Goal: Check status: Check status

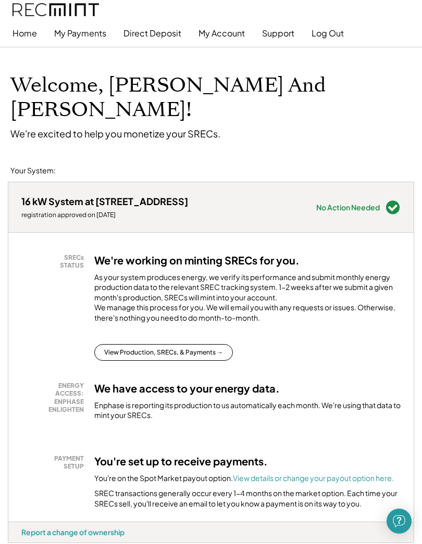
click at [206, 344] on button "View Production, SRECs, & Payments →" at bounding box center [163, 352] width 138 height 17
click at [193, 344] on button "View Production, SRECs, & Payments →" at bounding box center [163, 352] width 138 height 17
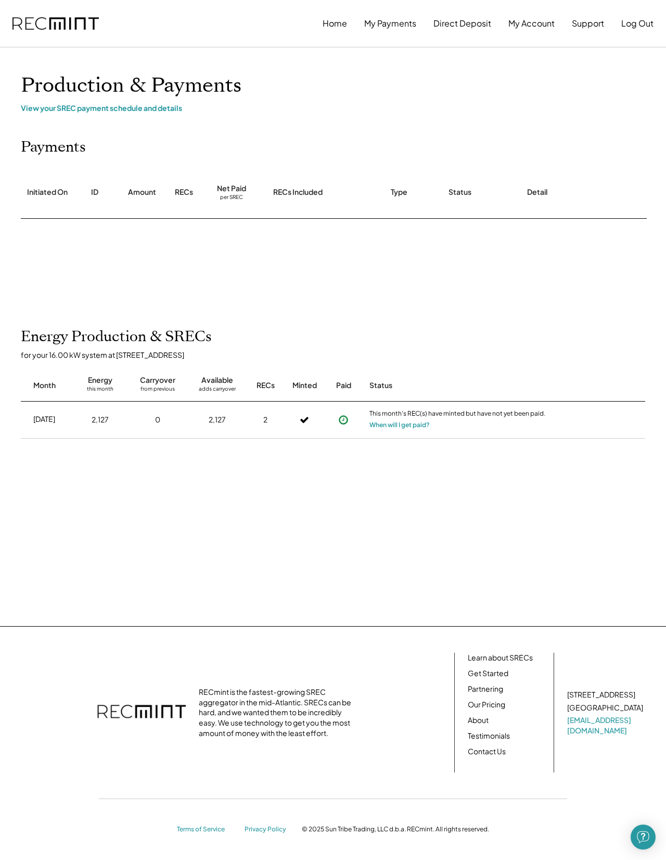
click at [430, 430] on button "When will I get paid?" at bounding box center [400, 425] width 60 height 10
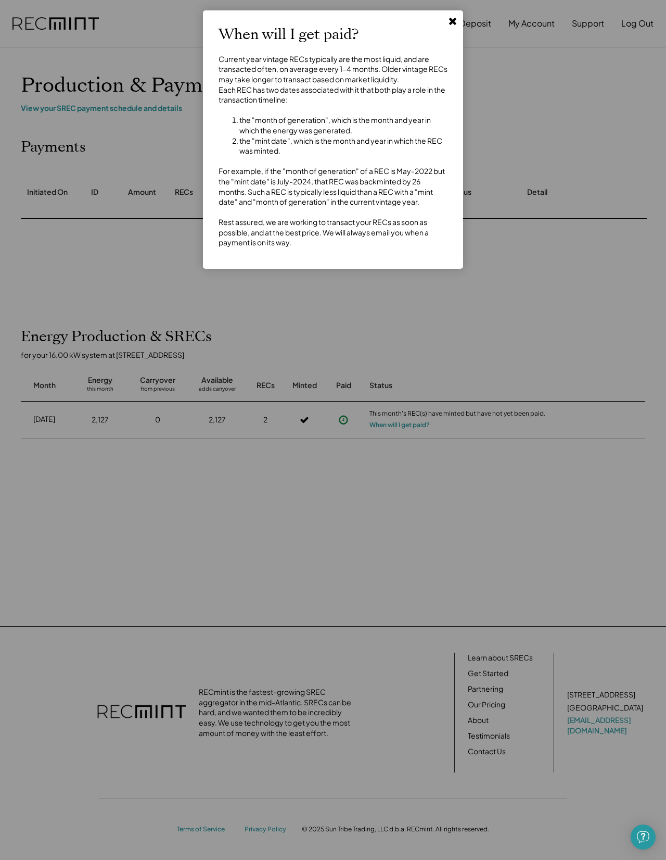
click at [546, 313] on div at bounding box center [333, 430] width 666 height 860
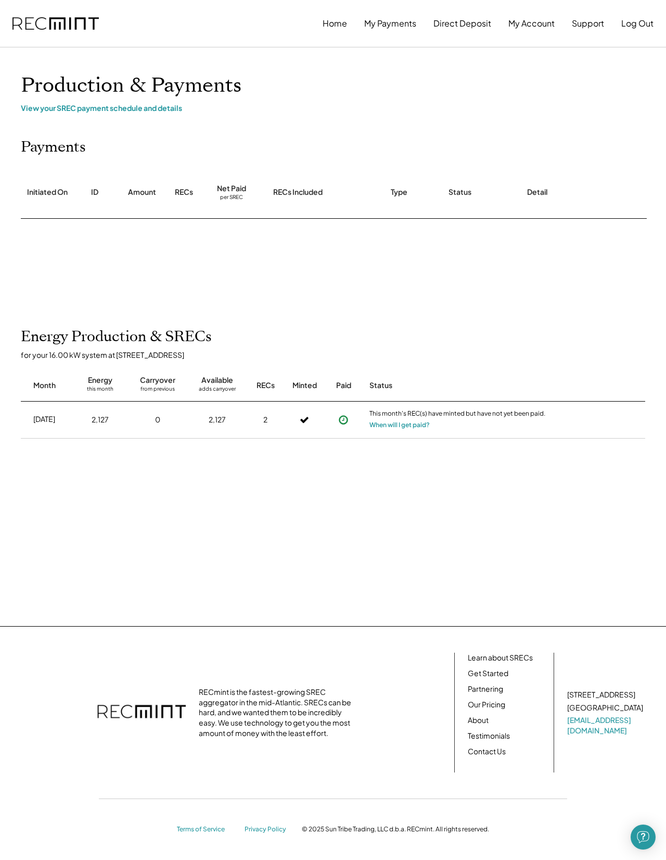
click at [497, 709] on link "Our Pricing" at bounding box center [486, 704] width 37 height 10
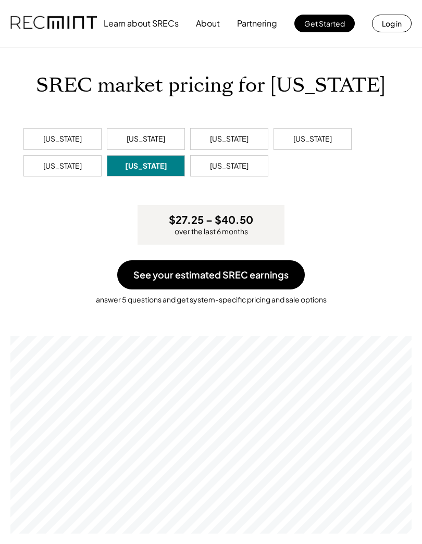
scroll to position [198, 401]
click at [255, 276] on button "See your estimated SREC earnings" at bounding box center [210, 274] width 187 height 29
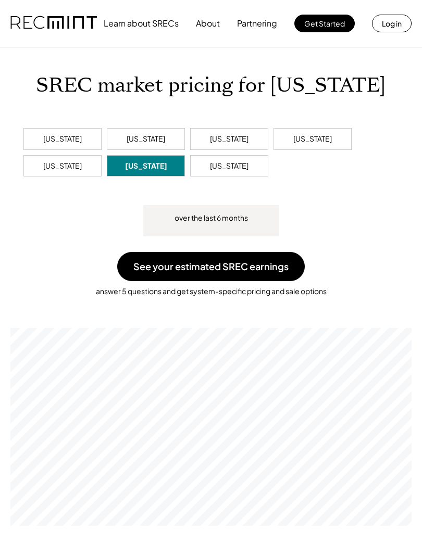
scroll to position [198, 401]
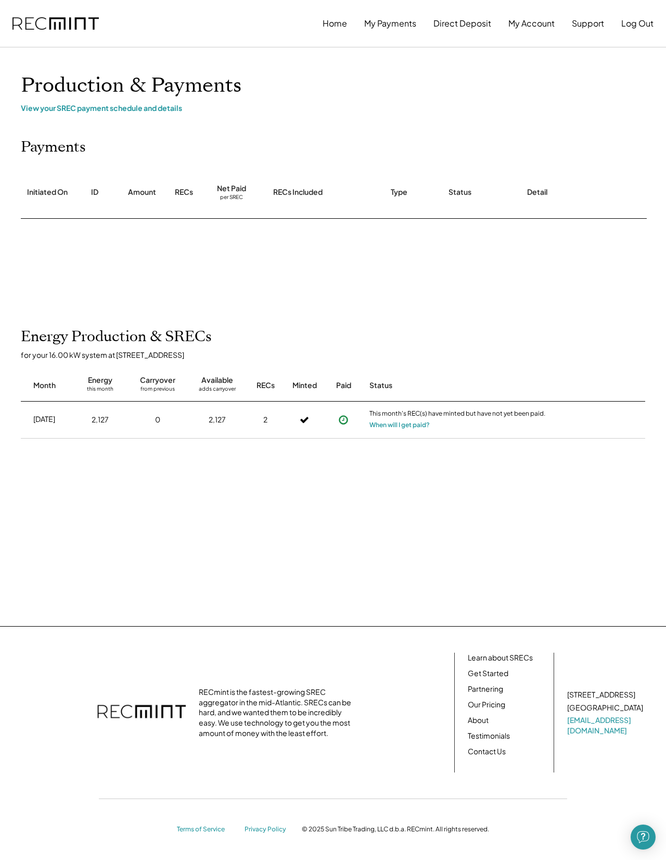
click at [151, 108] on div "View your SREC payment schedule and details" at bounding box center [333, 107] width 625 height 9
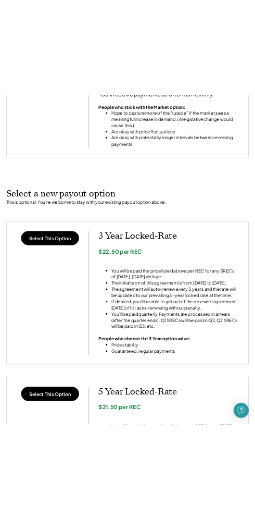
scroll to position [657, 0]
